Goal: Task Accomplishment & Management: Manage account settings

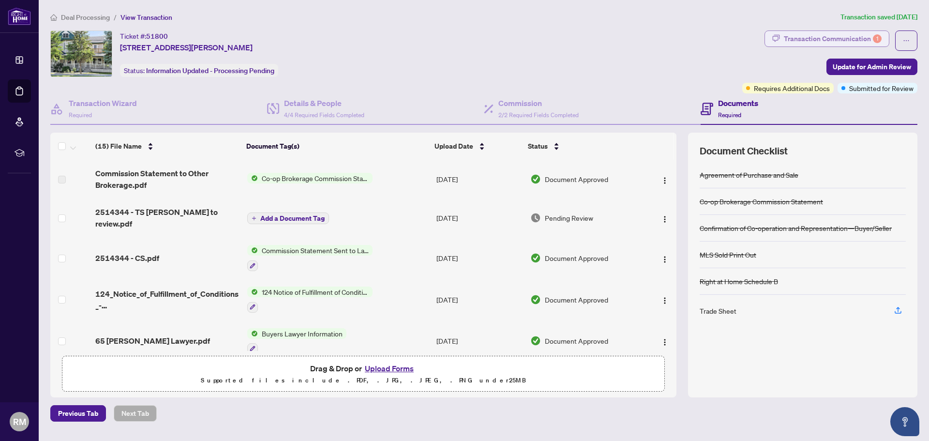
click at [805, 33] on div "Transaction Communication 1" at bounding box center [833, 38] width 98 height 15
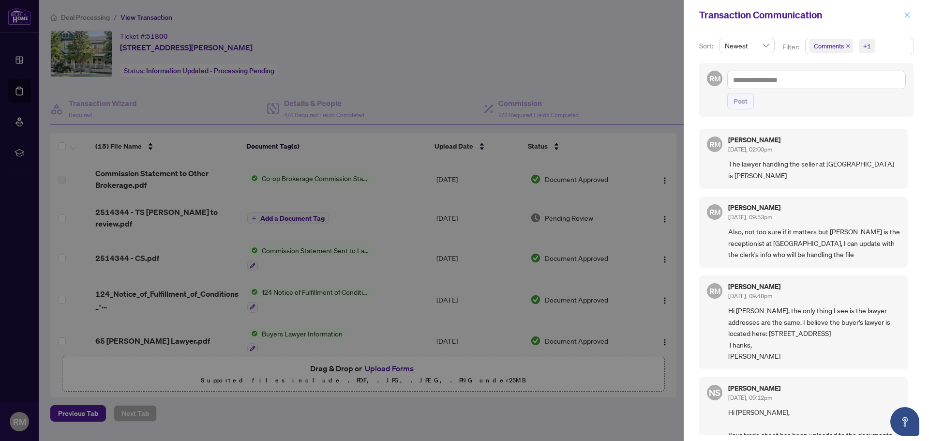
click at [907, 16] on icon "close" at bounding box center [907, 15] width 7 height 7
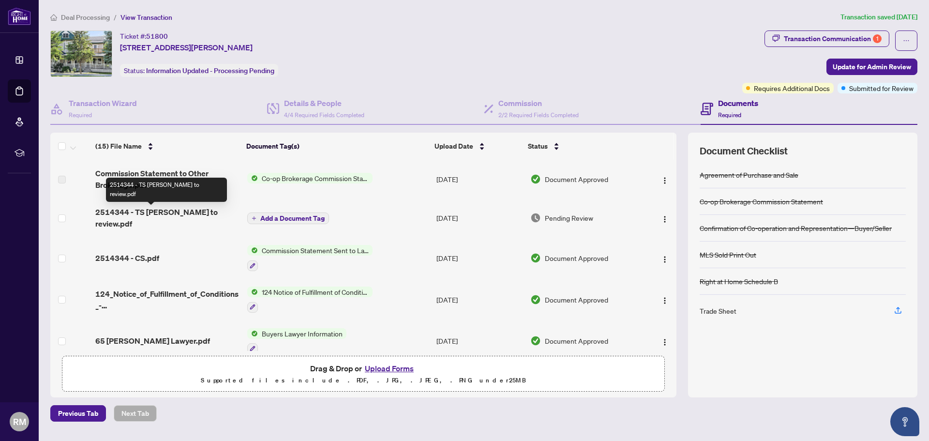
click at [173, 212] on span "2514344 - TS [PERSON_NAME] to review.pdf" at bounding box center [167, 217] width 144 height 23
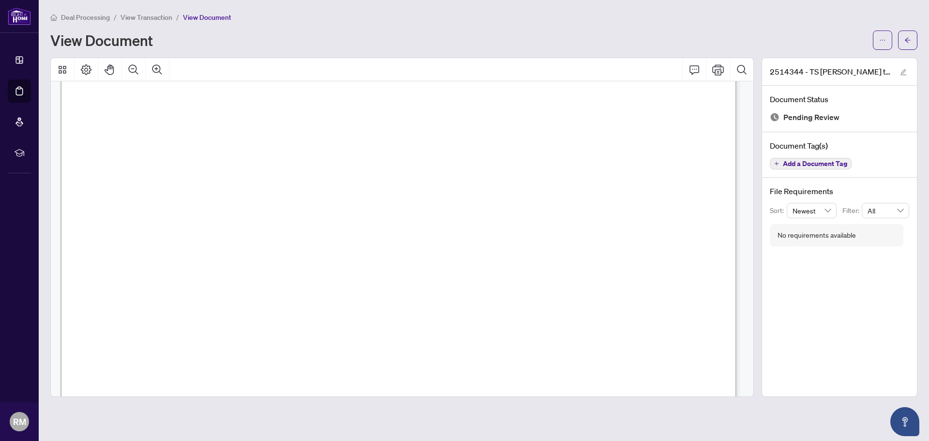
scroll to position [48, 0]
click at [153, 17] on span "View Transaction" at bounding box center [147, 17] width 52 height 9
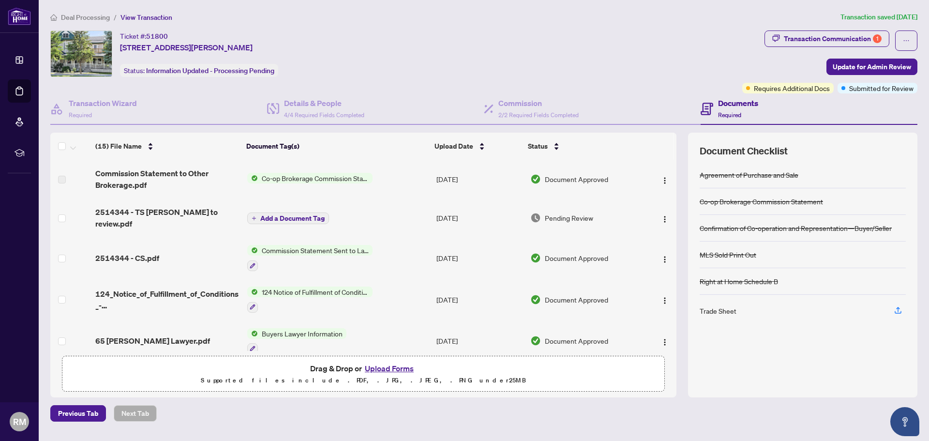
click at [94, 17] on span "Deal Processing" at bounding box center [85, 17] width 49 height 9
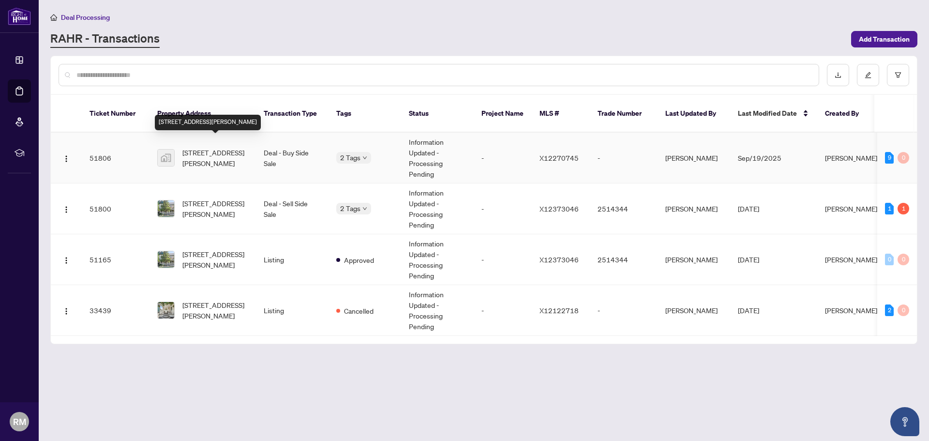
click at [196, 147] on span "[STREET_ADDRESS][PERSON_NAME]" at bounding box center [215, 157] width 66 height 21
